Goal: Navigation & Orientation: Go to known website

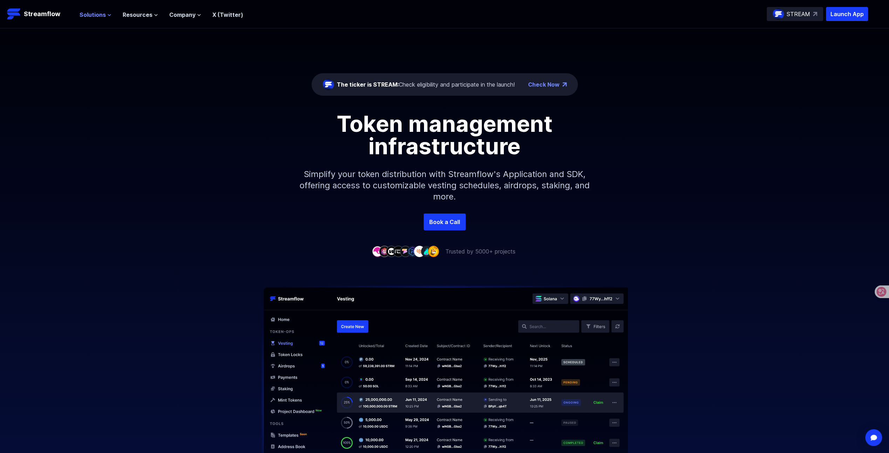
click at [102, 16] on span "Solutions" at bounding box center [93, 15] width 26 height 8
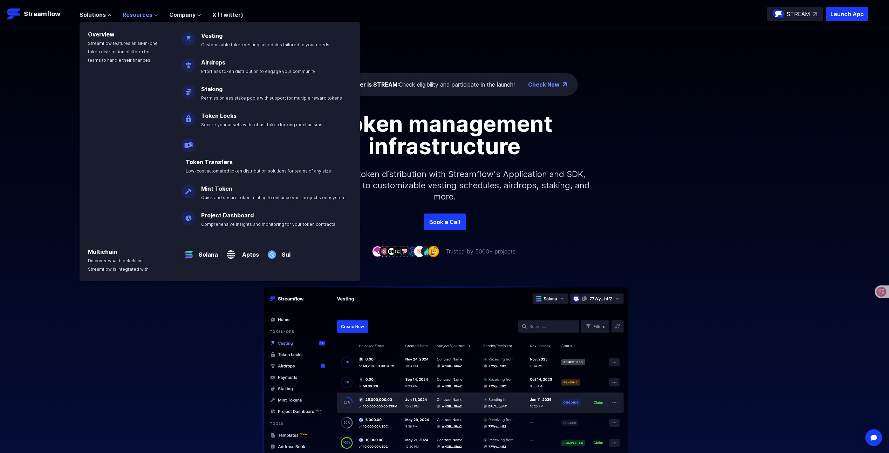
click at [128, 15] on span "Resources" at bounding box center [138, 15] width 30 height 8
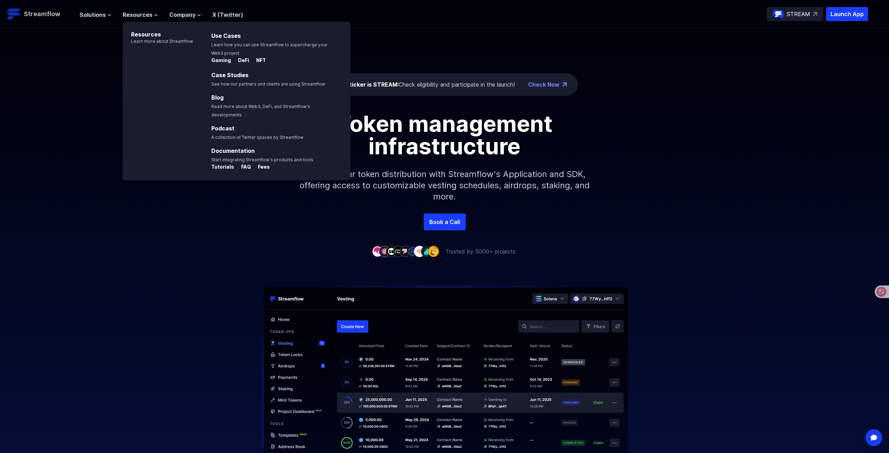
click at [50, 11] on p "Streamflow" at bounding box center [42, 14] width 36 height 10
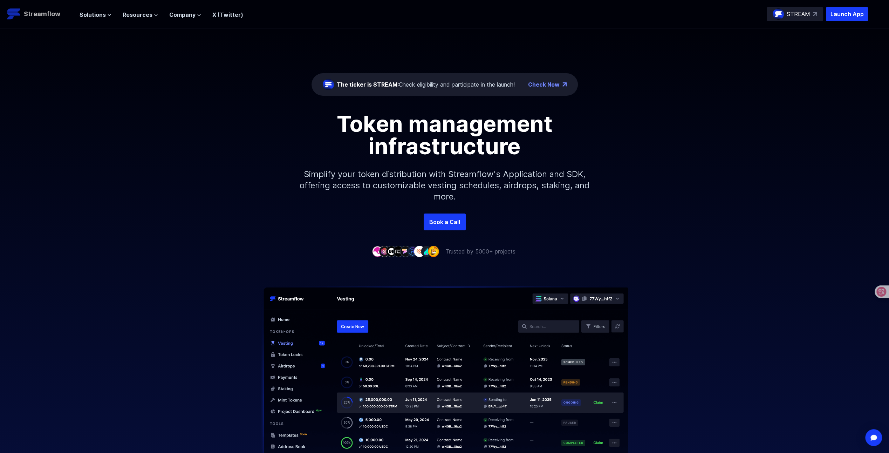
click at [37, 8] on link "Streamflow" at bounding box center [40, 14] width 66 height 14
click at [539, 83] on link "Check Now" at bounding box center [544, 84] width 32 height 8
click at [882, 292] on div at bounding box center [879, 291] width 19 height 13
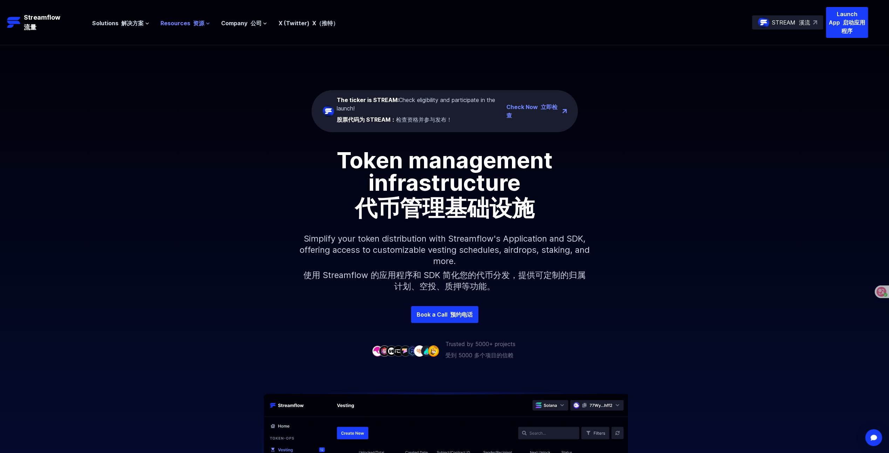
click at [198, 22] on font "资源" at bounding box center [198, 23] width 11 height 7
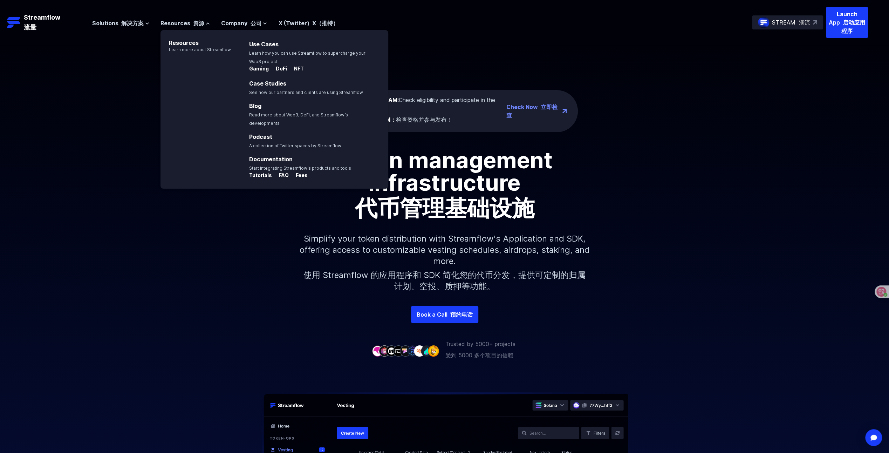
click at [423, 30] on div "Solutions 解决方案 Overview Streamflow features an all-in-one token distribution pl…" at bounding box center [480, 22] width 776 height 31
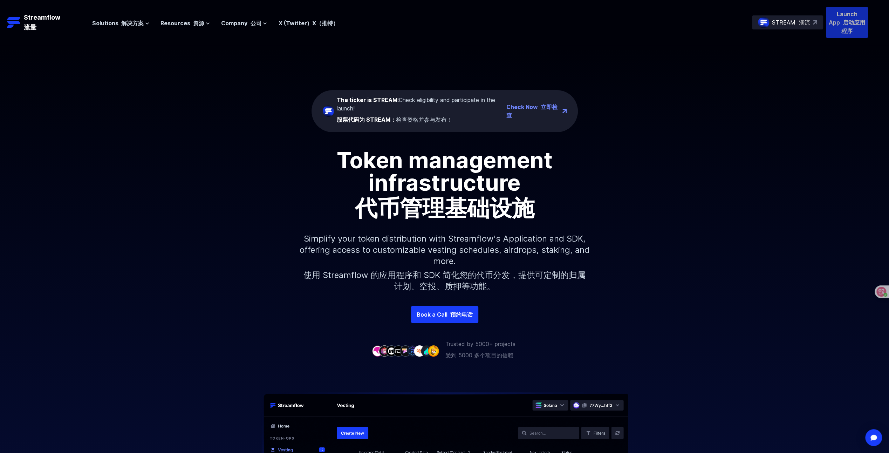
click at [854, 25] on font "启动应用程序" at bounding box center [854, 26] width 24 height 15
